Goal: Information Seeking & Learning: Find specific fact

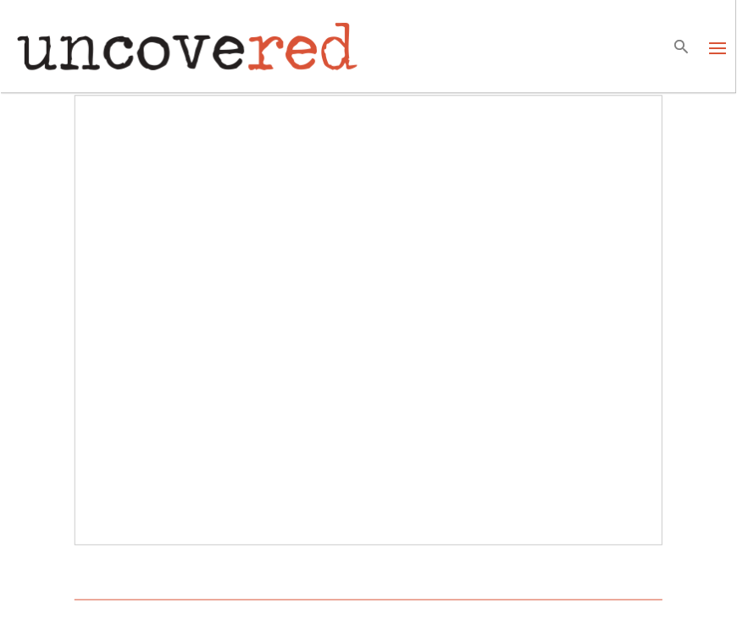
scroll to position [99, 0]
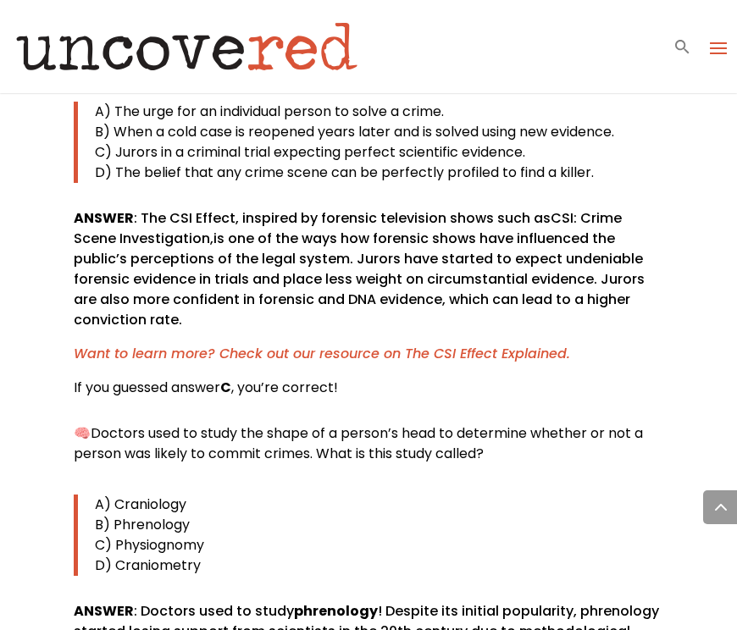
scroll to position [5812, 0]
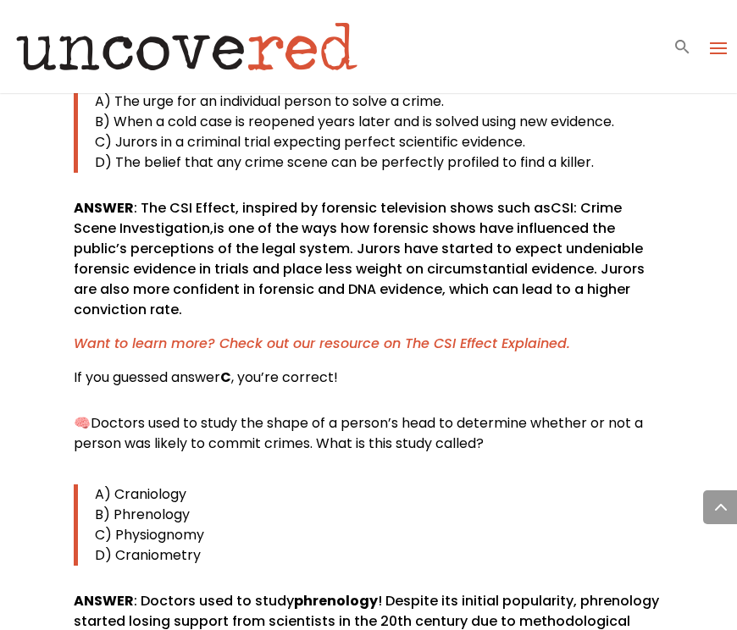
click at [368, 413] on span "Doctors used to study the shape of a person’s head to determine whether or not …" at bounding box center [358, 433] width 569 height 40
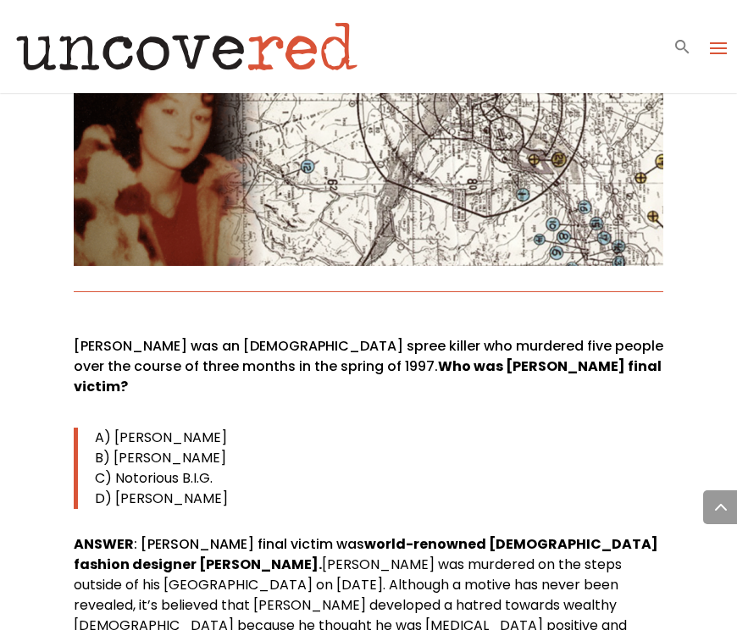
scroll to position [9332, 0]
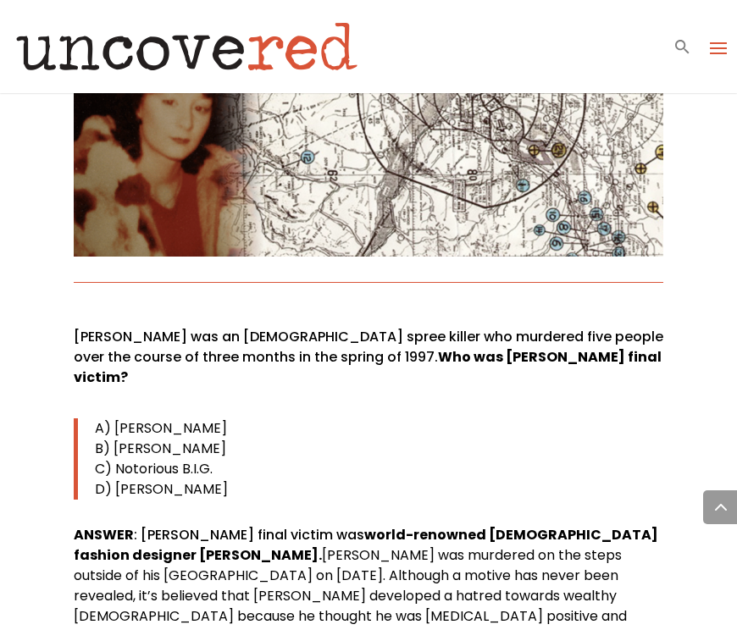
click at [401, 347] on b "Who was [PERSON_NAME] final victim?" at bounding box center [368, 367] width 588 height 40
click at [345, 327] on p "Andrew Cunanan was an American spree killer who murdered five people over the c…" at bounding box center [368, 364] width 589 height 75
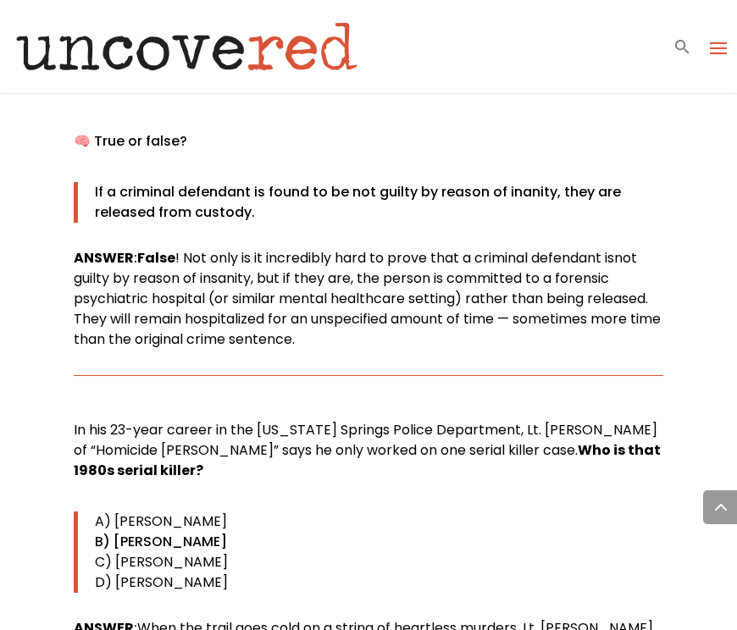
scroll to position [10210, 0]
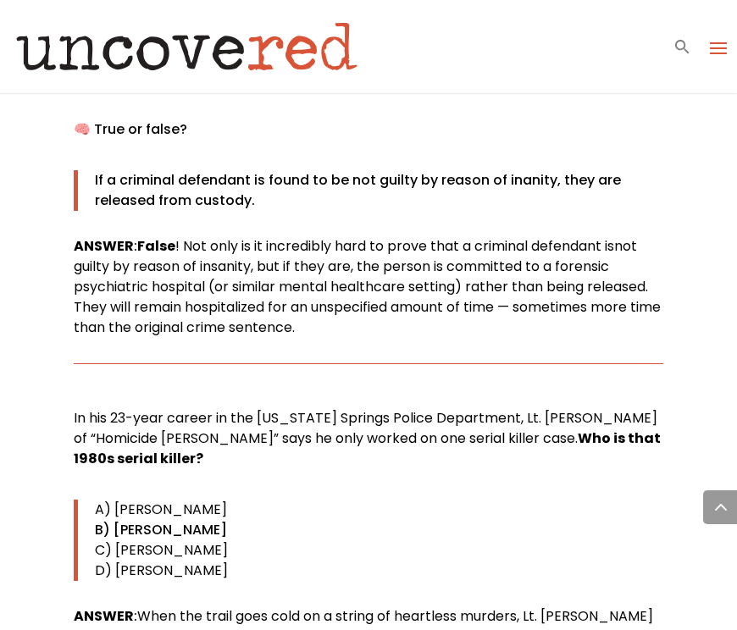
click at [79, 408] on span "In his 23-year career in the Colorado Springs Police Department, Lt. Joe Kenda …" at bounding box center [367, 438] width 587 height 60
click at [193, 408] on span "In his 23-year career in the Colorado Springs Police Department, Lt. Joe Kenda …" at bounding box center [367, 438] width 587 height 60
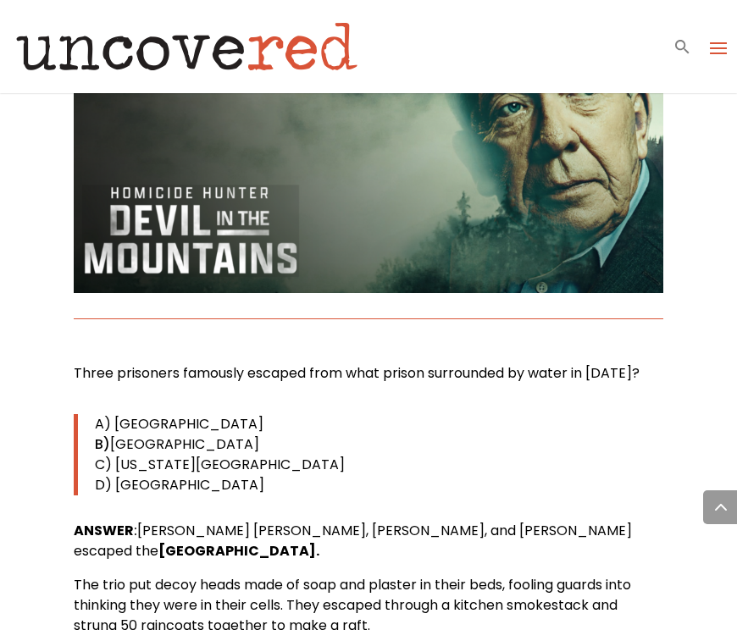
scroll to position [10939, 0]
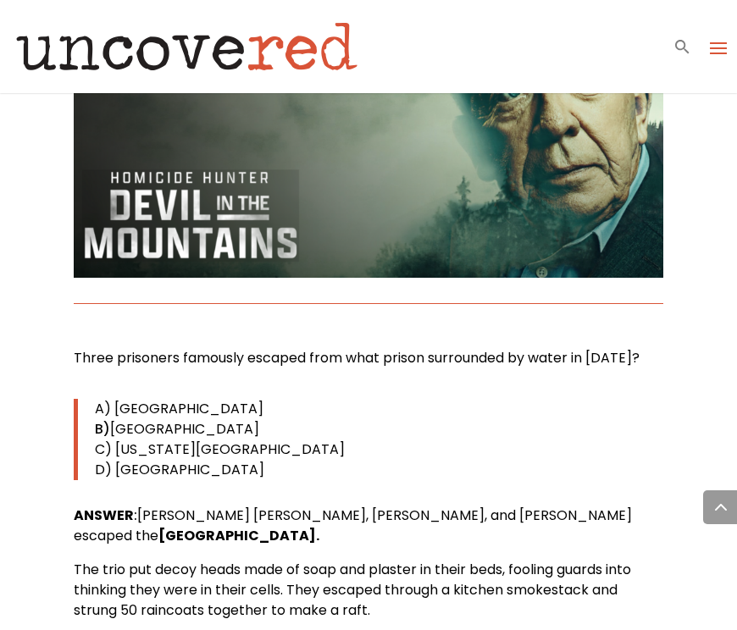
click at [81, 348] on span "Three prisoners famously escaped from what prison surrounded by water in [DATE]?" at bounding box center [357, 357] width 566 height 19
click at [279, 348] on span "Three prisoners famously escaped from what prison surrounded by water in [DATE]?" at bounding box center [357, 357] width 566 height 19
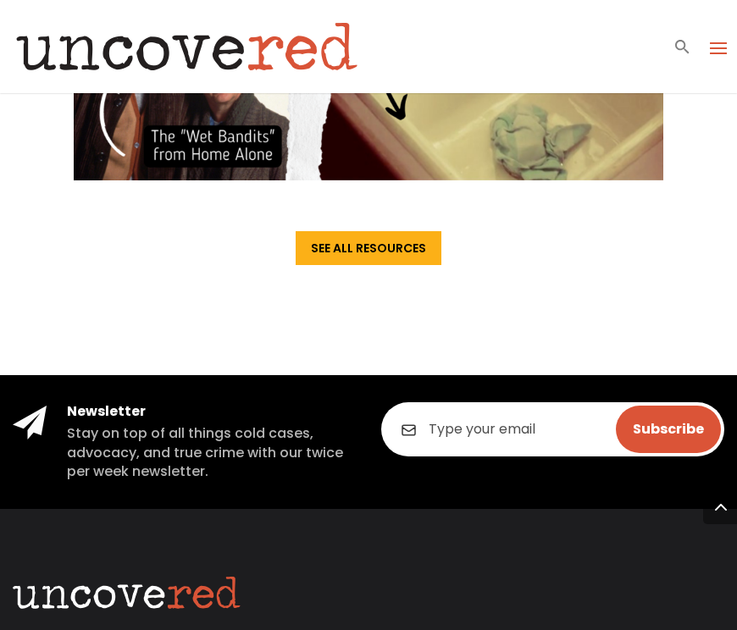
scroll to position [12334, 0]
